Goal: Task Accomplishment & Management: Use online tool/utility

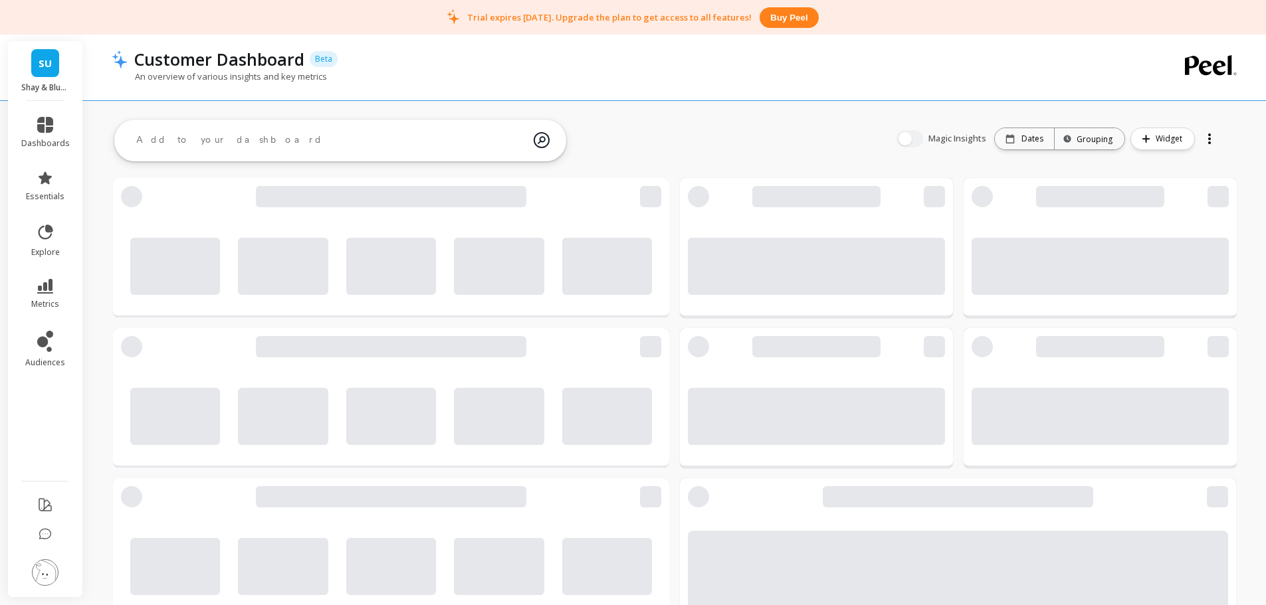
click at [33, 58] on link "SU" at bounding box center [45, 63] width 28 height 28
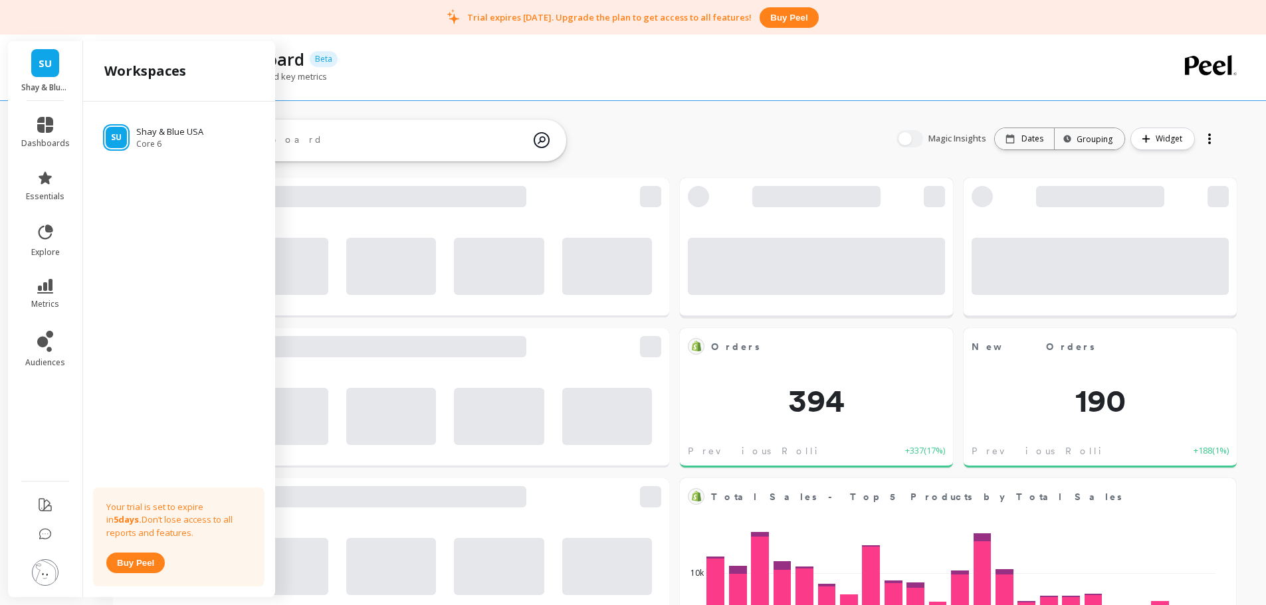
click at [37, 60] on link "SU" at bounding box center [45, 63] width 28 height 28
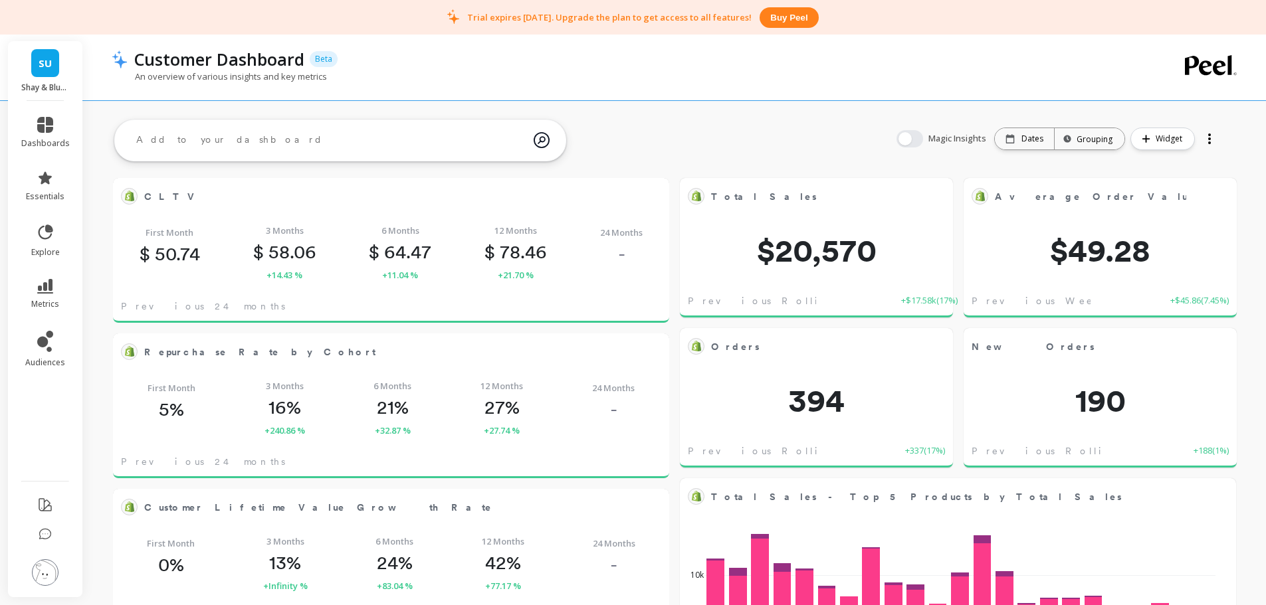
scroll to position [356, 508]
click at [48, 568] on img at bounding box center [45, 573] width 27 height 27
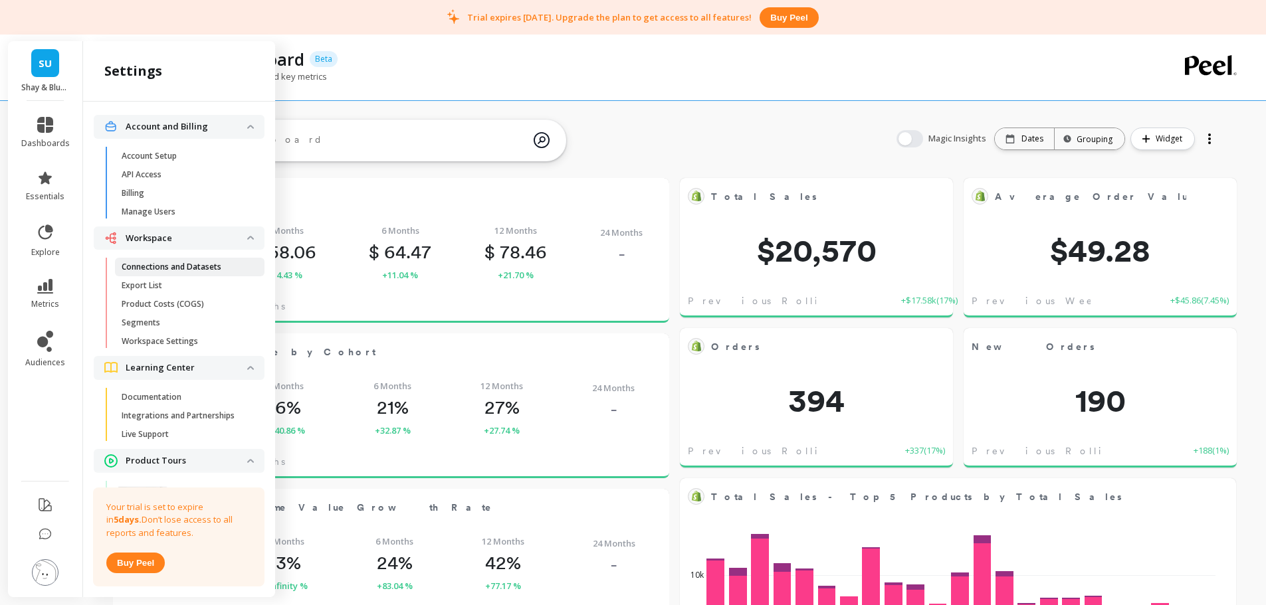
click at [186, 264] on p "Connections and Datasets" at bounding box center [172, 267] width 100 height 11
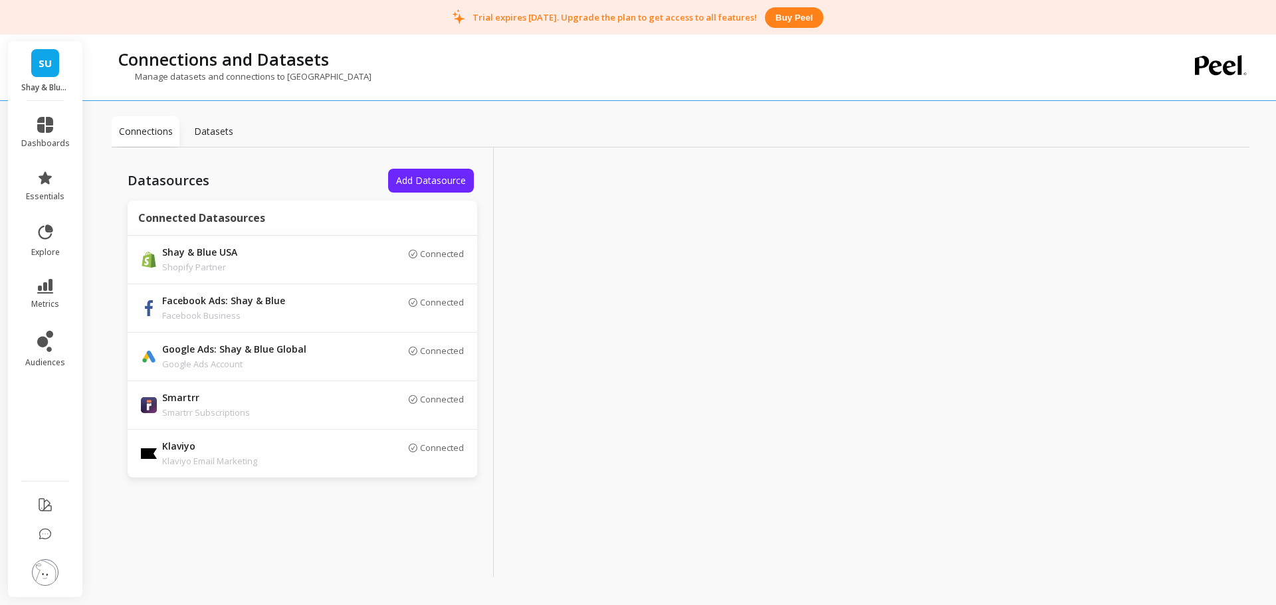
click at [48, 62] on span "SU" at bounding box center [45, 63] width 13 height 15
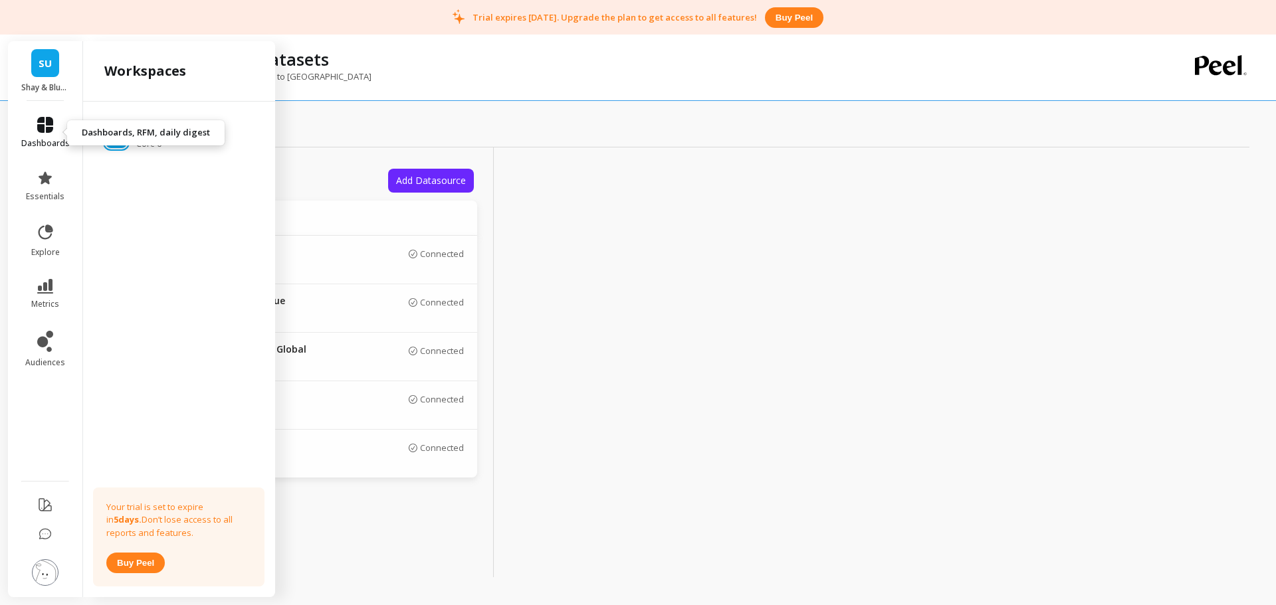
click at [42, 127] on icon at bounding box center [45, 125] width 16 height 16
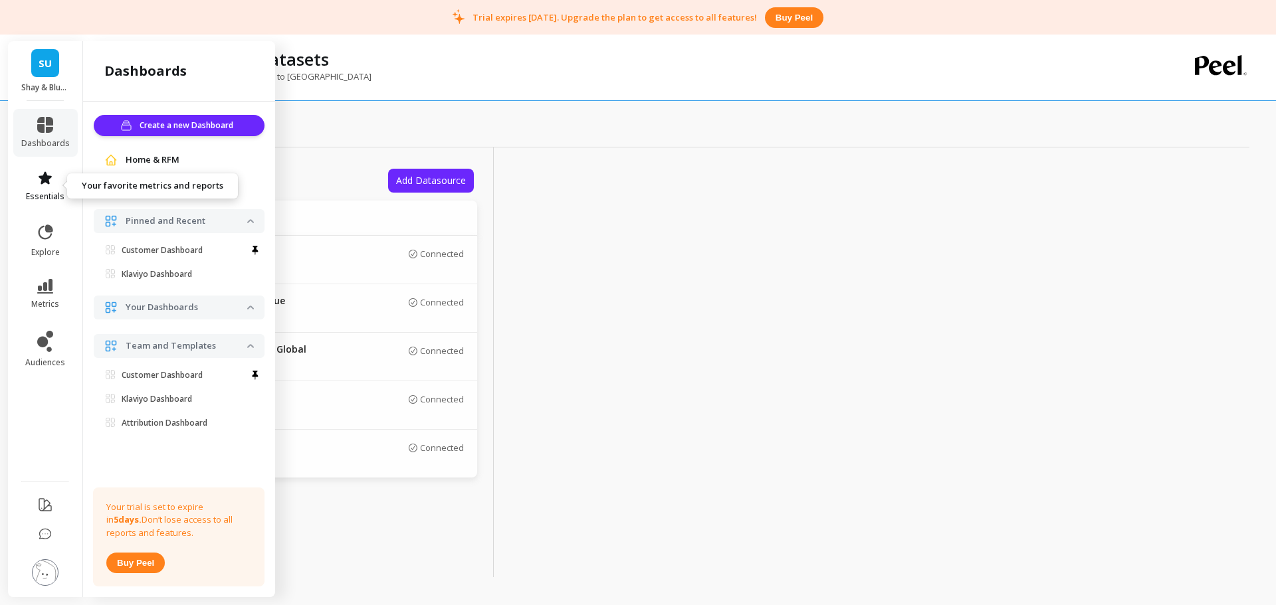
click at [58, 188] on link "essentials" at bounding box center [45, 186] width 49 height 32
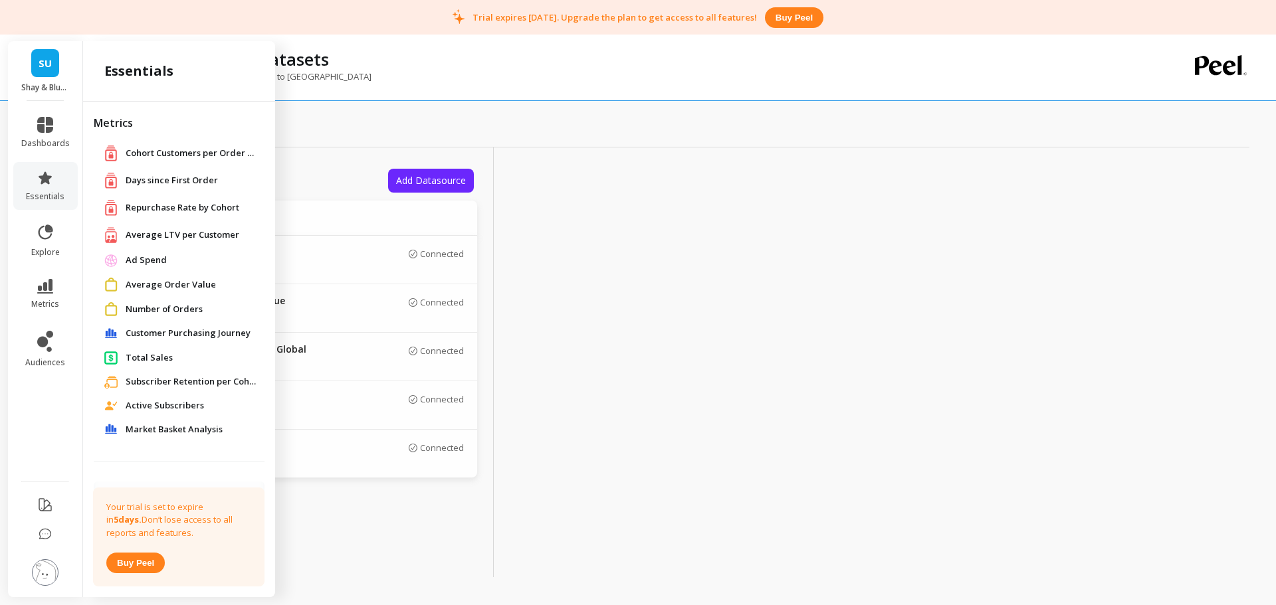
click at [174, 406] on span "Active Subscribers" at bounding box center [165, 405] width 78 height 13
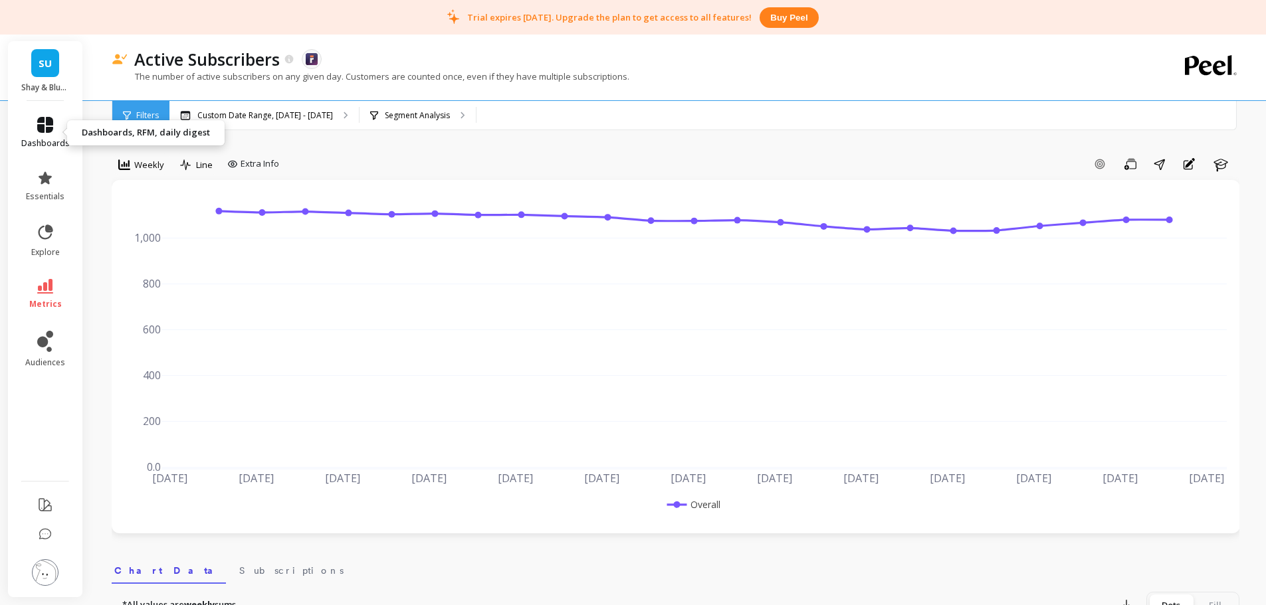
click at [43, 126] on icon at bounding box center [45, 125] width 16 height 16
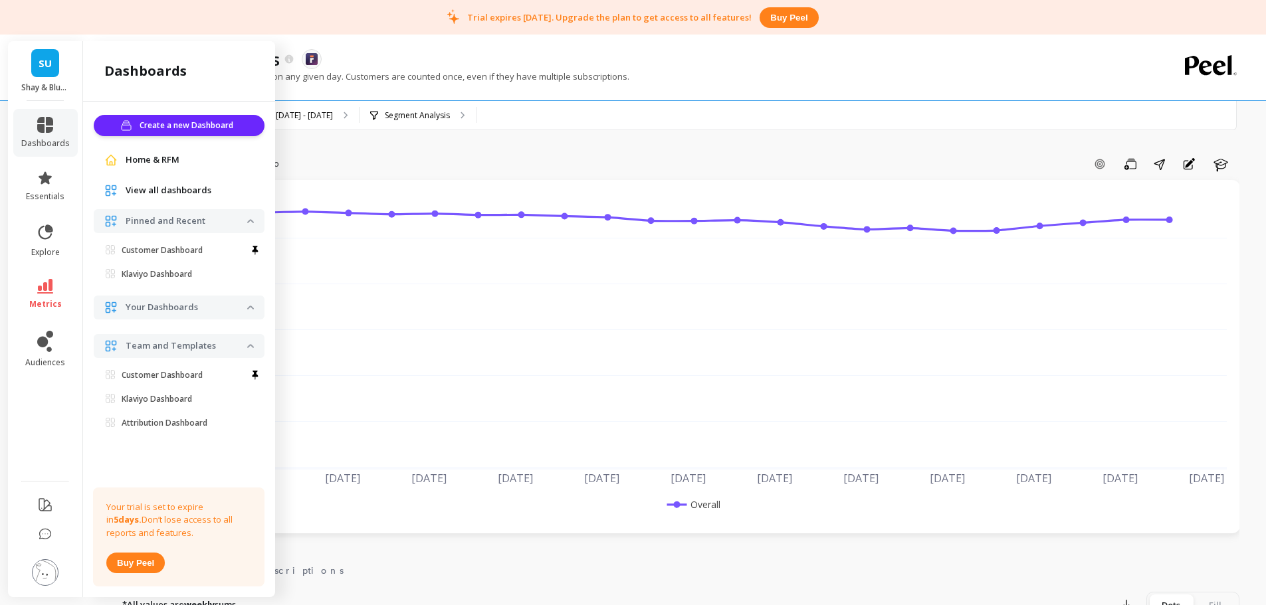
click at [47, 570] on img at bounding box center [45, 573] width 27 height 27
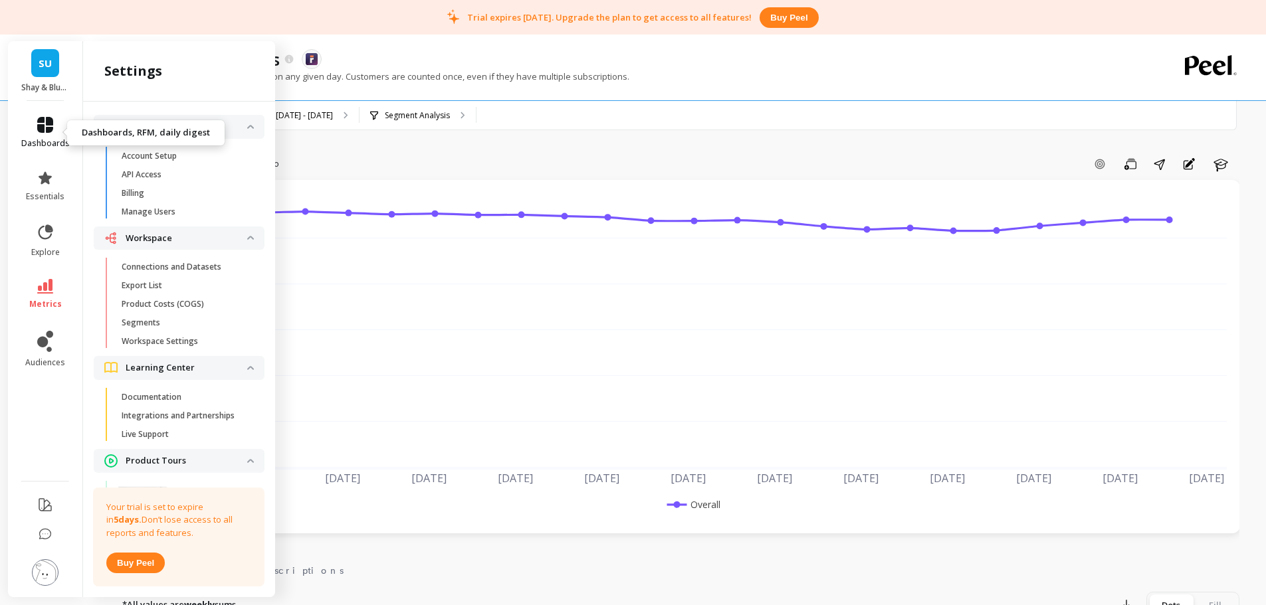
click at [47, 145] on span "dashboards" at bounding box center [45, 143] width 49 height 11
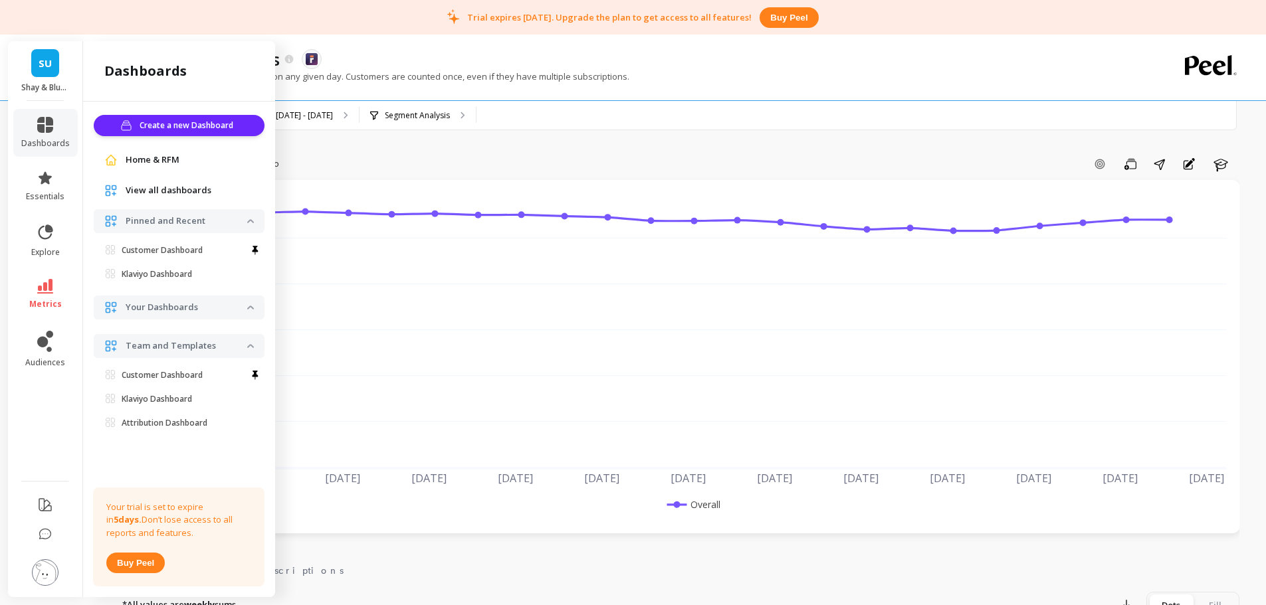
click at [49, 573] on img at bounding box center [45, 573] width 27 height 27
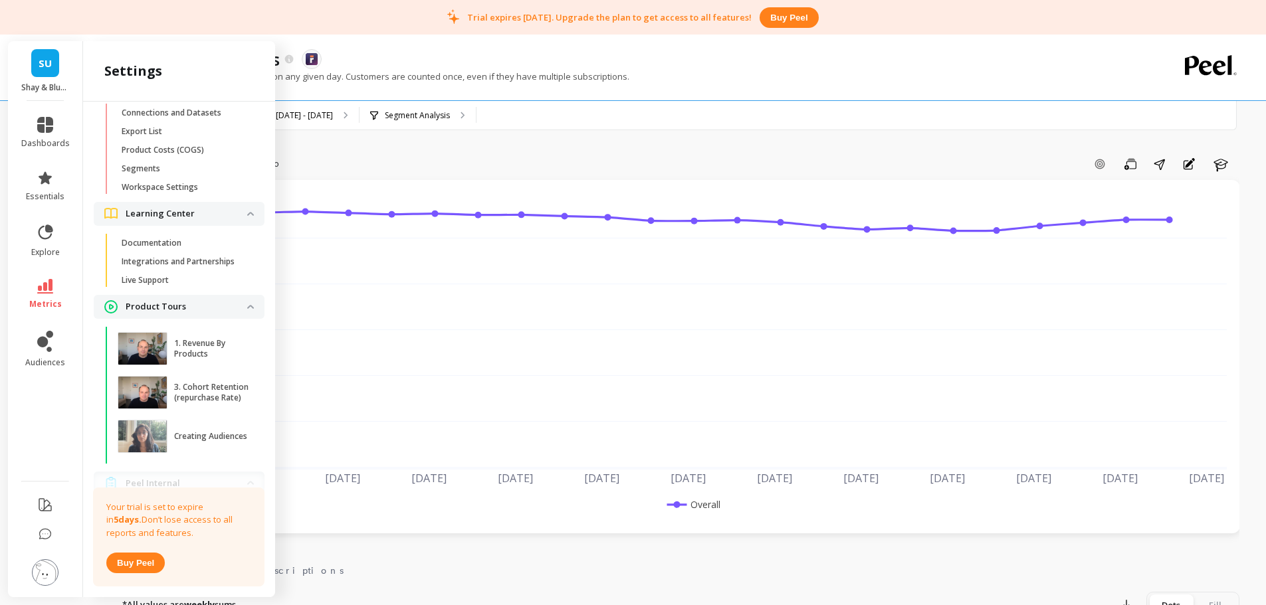
scroll to position [275, 0]
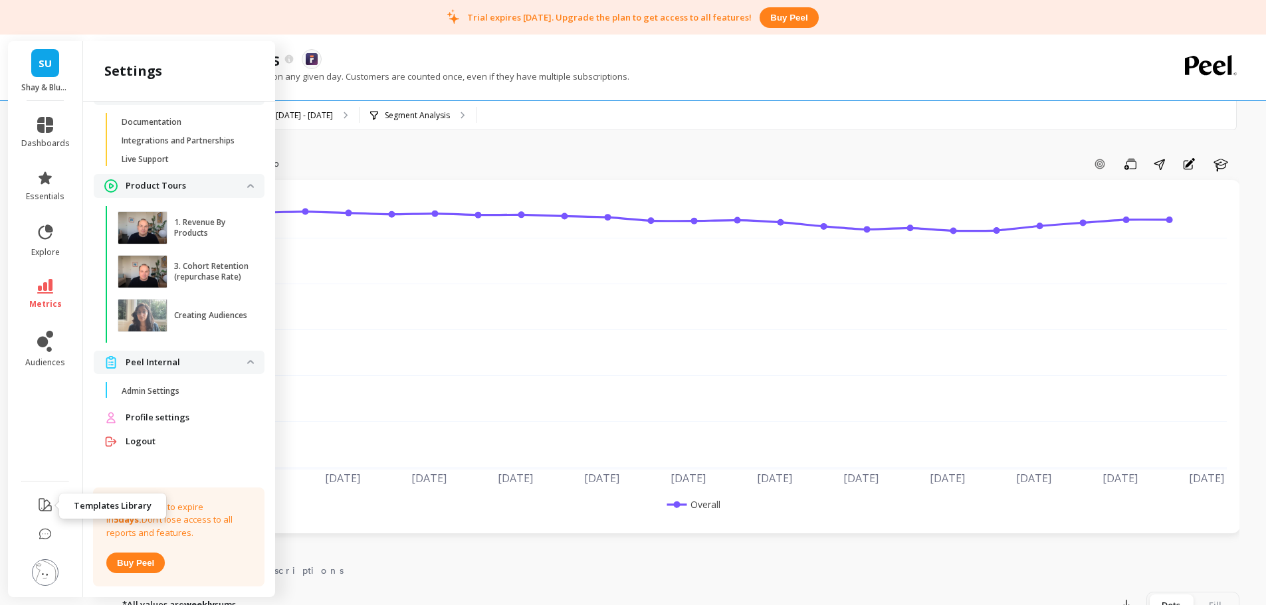
click at [52, 506] on icon at bounding box center [45, 505] width 16 height 16
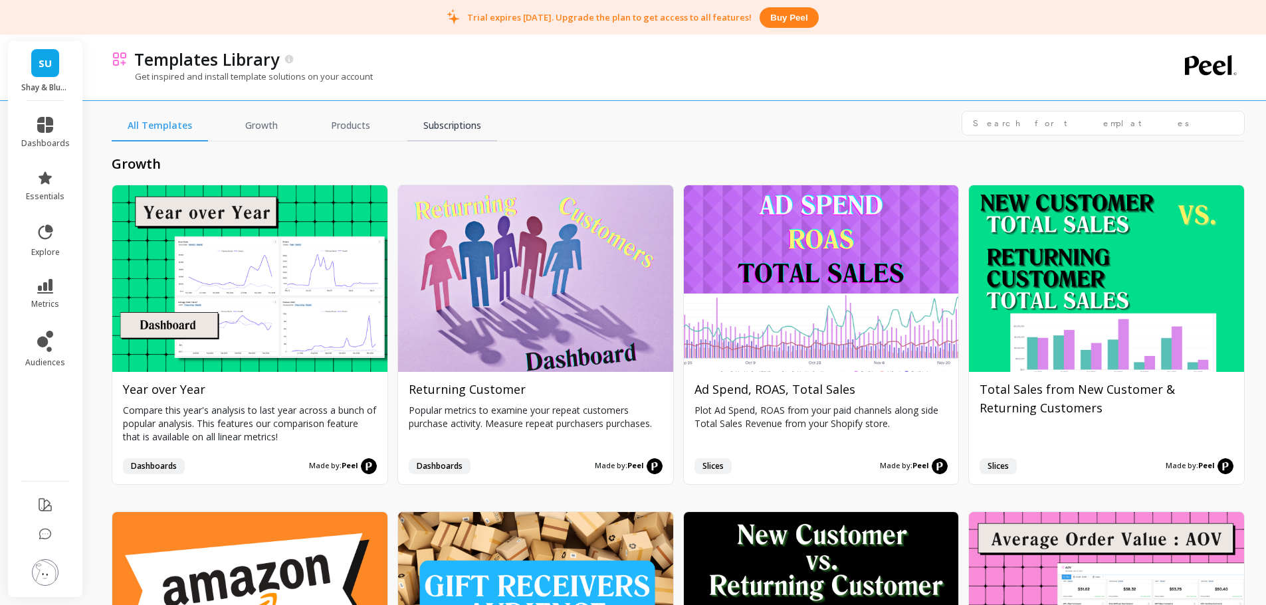
click at [445, 121] on link "Subscriptions" at bounding box center [452, 126] width 90 height 31
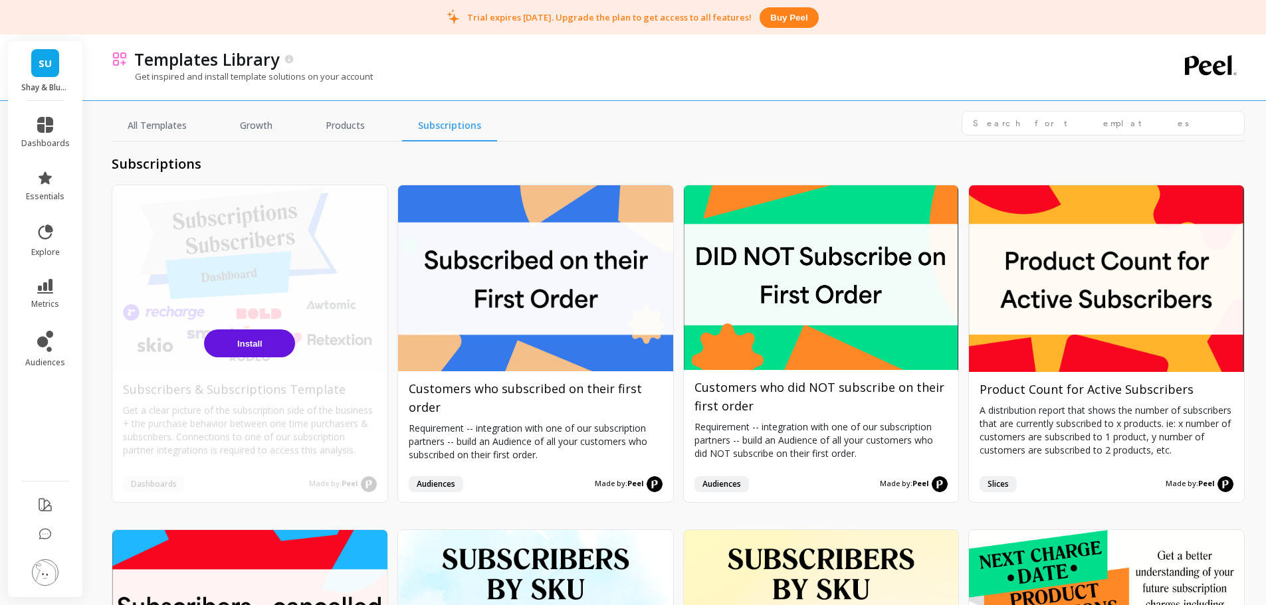
click at [260, 346] on span "Install" at bounding box center [249, 344] width 25 height 10
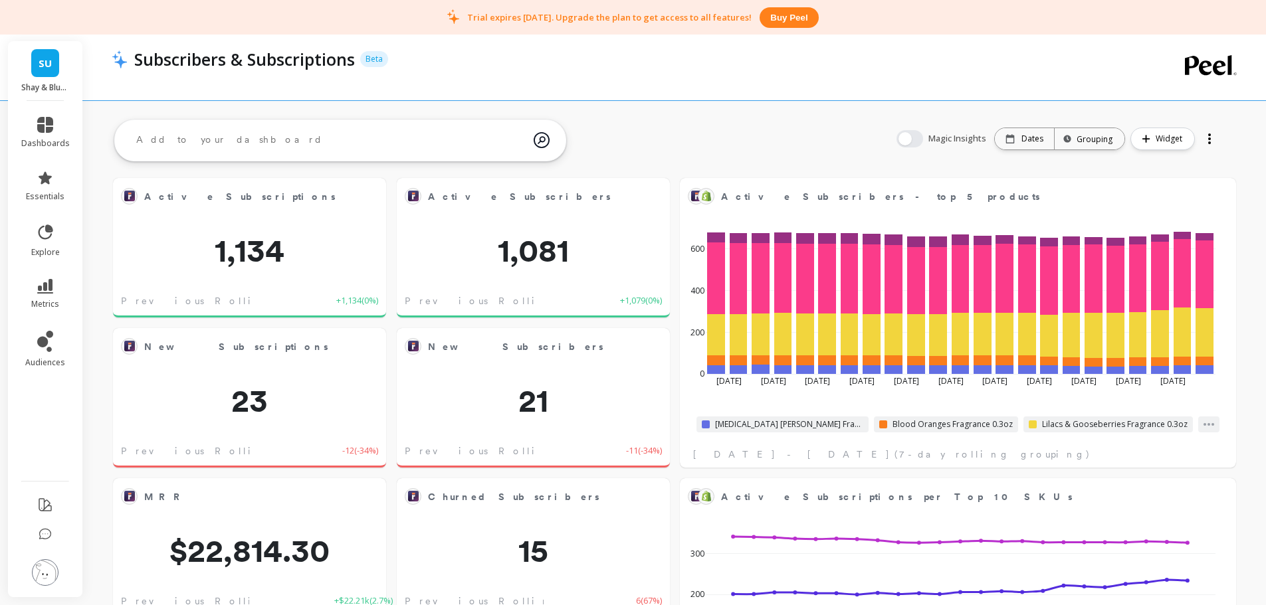
scroll to position [356, 508]
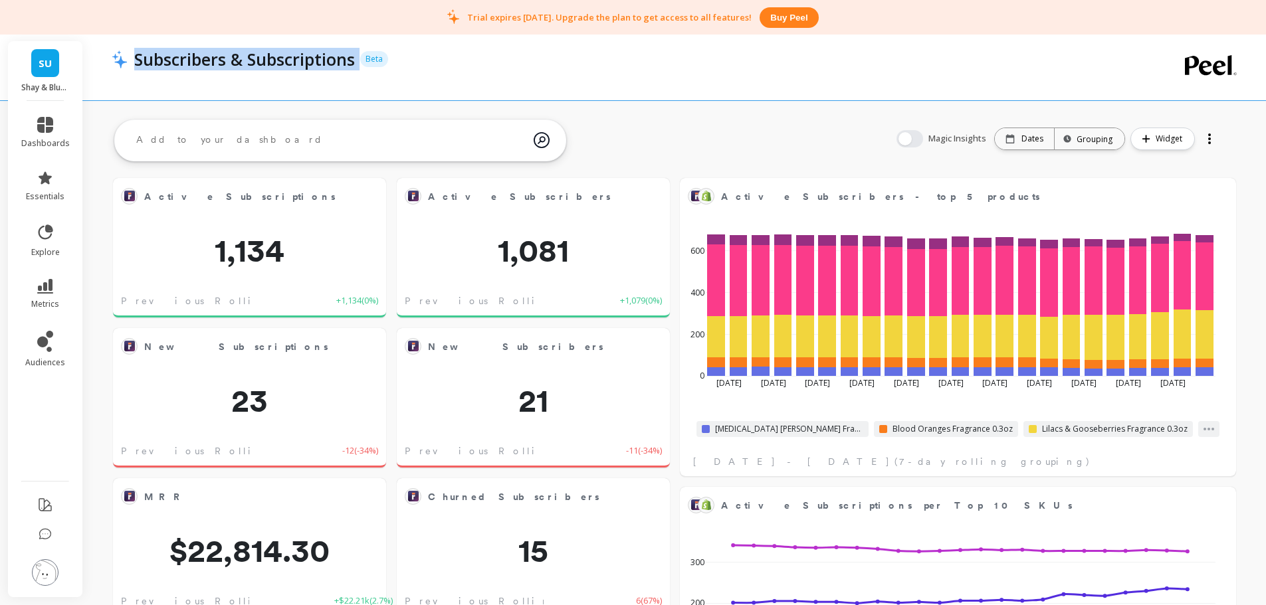
copy p "Subscribers & Subscriptions"
drag, startPoint x: 134, startPoint y: 62, endPoint x: 363, endPoint y: 66, distance: 230.0
click at [363, 66] on div "Subscribers & Subscriptions Beta" at bounding box center [258, 59] width 260 height 23
click at [522, 63] on div "Subscribers & Subscriptions Beta" at bounding box center [629, 59] width 1003 height 23
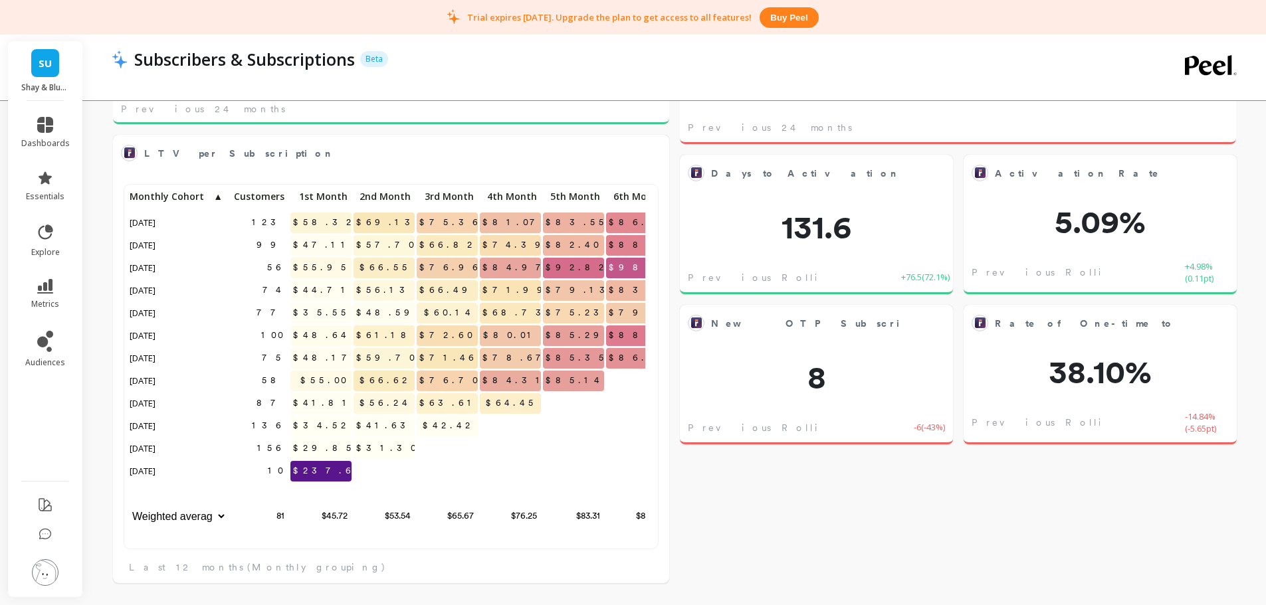
click at [40, 115] on li "dashboards" at bounding box center [45, 133] width 64 height 48
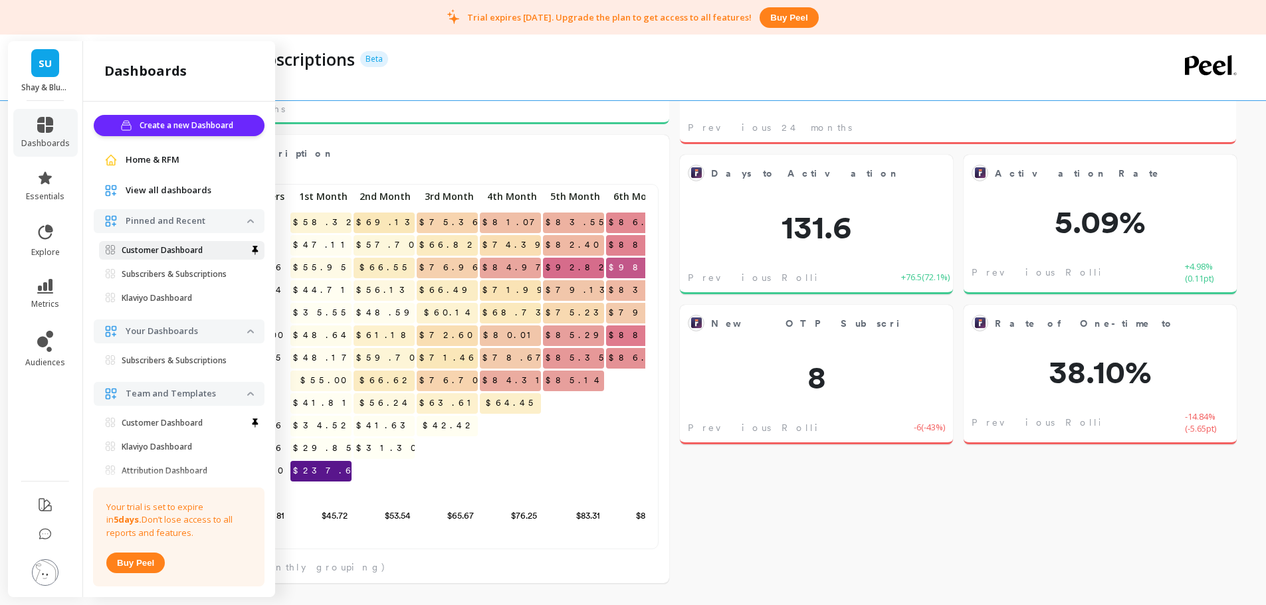
click at [169, 251] on p "Customer Dashboard" at bounding box center [162, 250] width 81 height 11
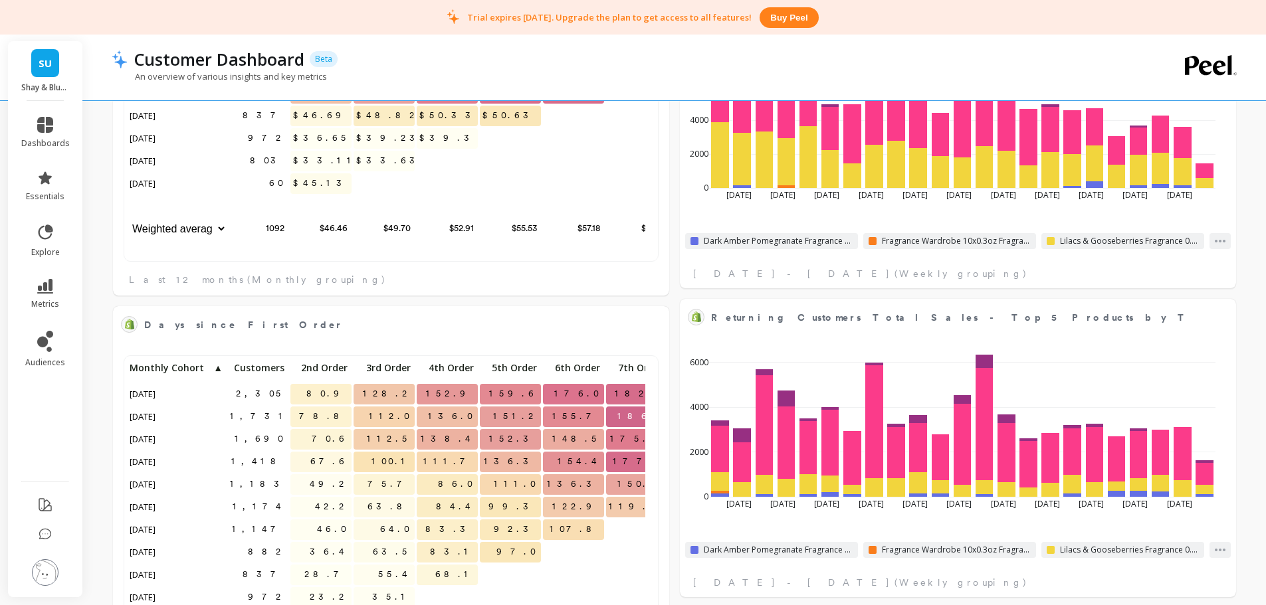
scroll to position [356, 508]
